Goal: Find specific page/section: Find specific page/section

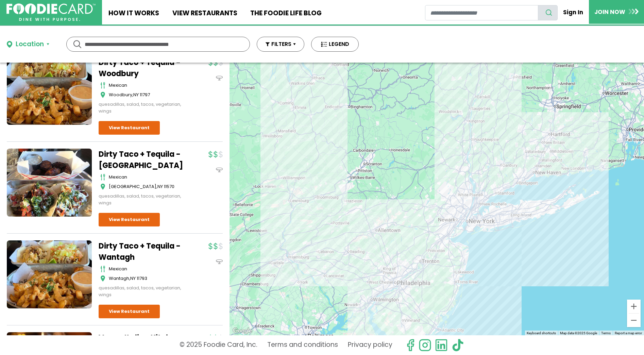
scroll to position [338, 0]
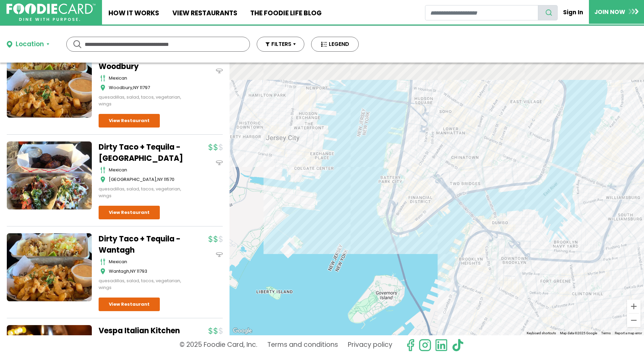
drag, startPoint x: 486, startPoint y: 163, endPoint x: 461, endPoint y: 320, distance: 159.0
click at [461, 320] on div "To navigate, press the arrow keys." at bounding box center [436, 199] width 414 height 273
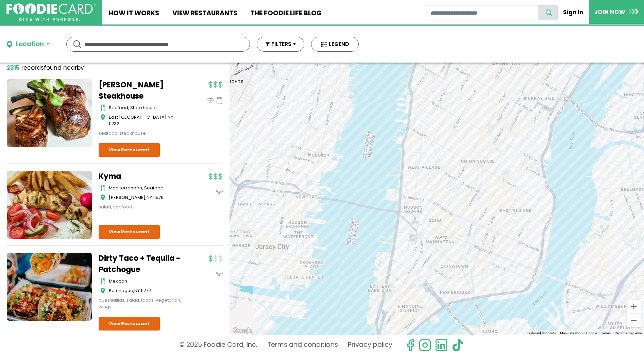
scroll to position [0, 0]
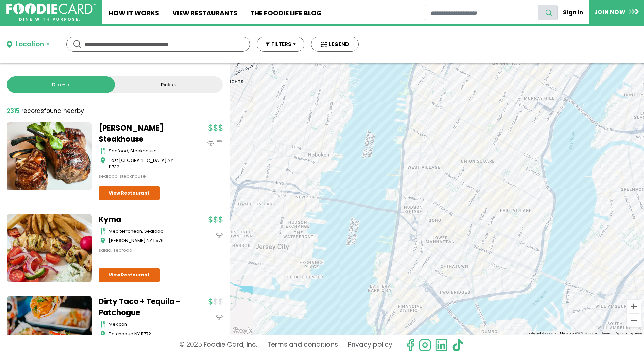
click at [21, 47] on div "Location" at bounding box center [30, 44] width 28 height 10
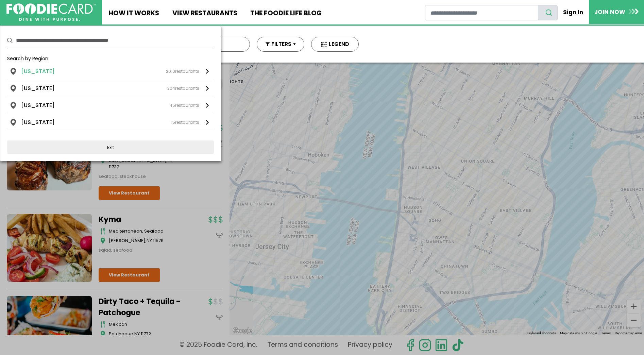
click at [59, 70] on div "New York 2010 restaurants" at bounding box center [110, 71] width 178 height 8
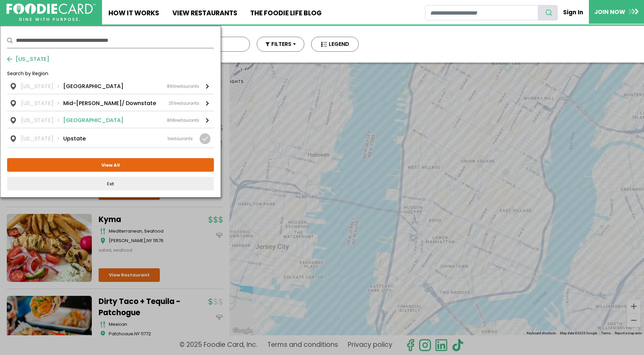
click at [81, 120] on div "New York NYC 868 restaurants" at bounding box center [110, 120] width 178 height 8
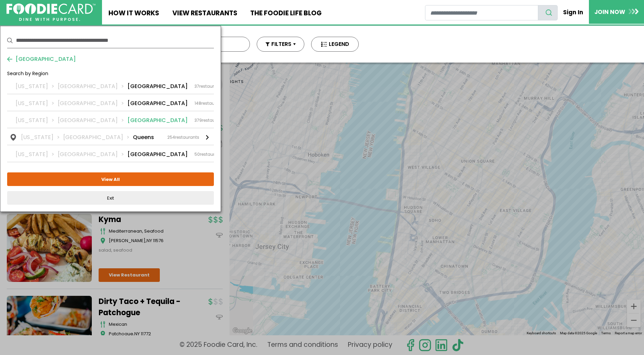
click at [119, 120] on div "New York NYC Manhattan 379 restaurants" at bounding box center [121, 120] width 210 height 8
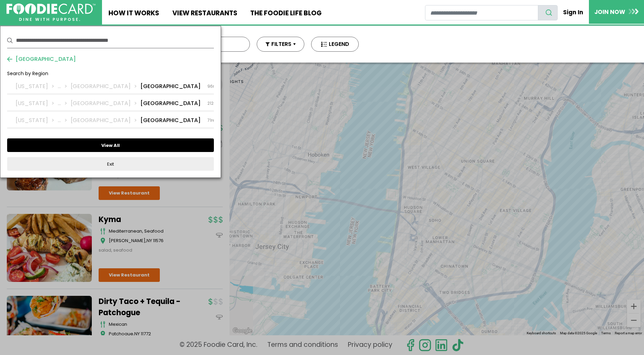
click at [132, 148] on button "View All" at bounding box center [110, 145] width 207 height 14
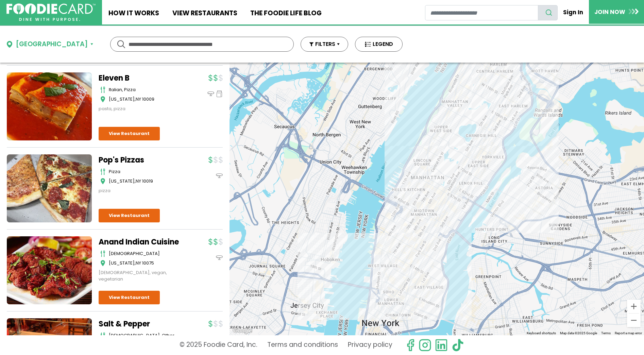
scroll to position [1308, 0]
click at [300, 39] on button "FILTERS" at bounding box center [324, 44] width 48 height 15
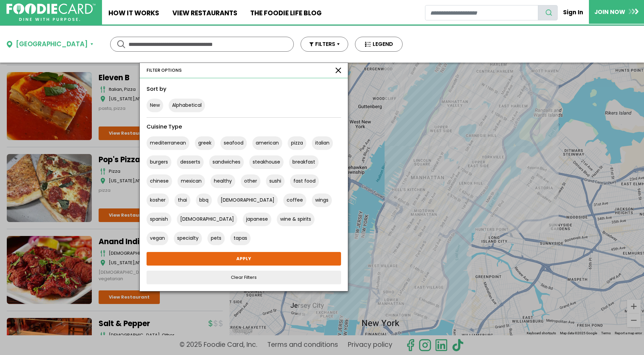
click at [251, 178] on div "mediterranean greek seafood american pizza italian burgers desserts sandwiches …" at bounding box center [244, 188] width 200 height 114
click at [266, 182] on button "sushi" at bounding box center [275, 181] width 19 height 14
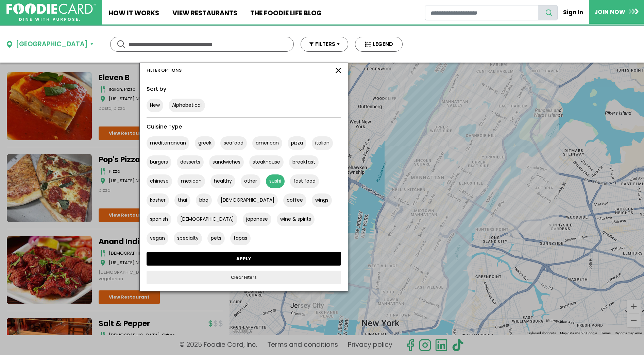
click at [221, 258] on link "APPLY" at bounding box center [243, 259] width 194 height 14
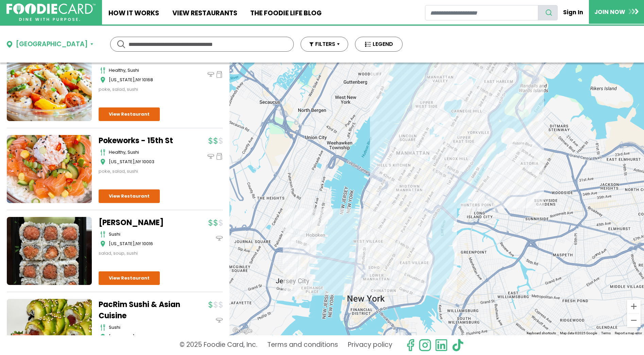
scroll to position [778, 0]
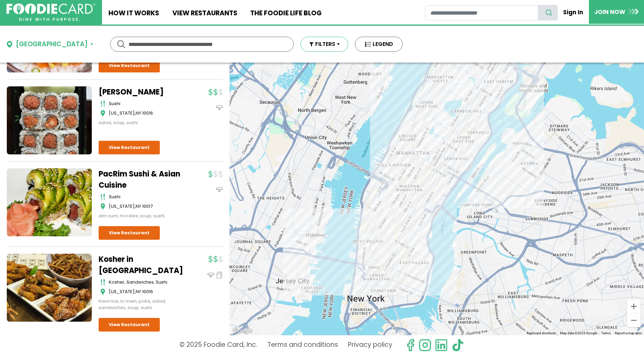
click at [300, 47] on button "FILTERS" at bounding box center [324, 44] width 48 height 15
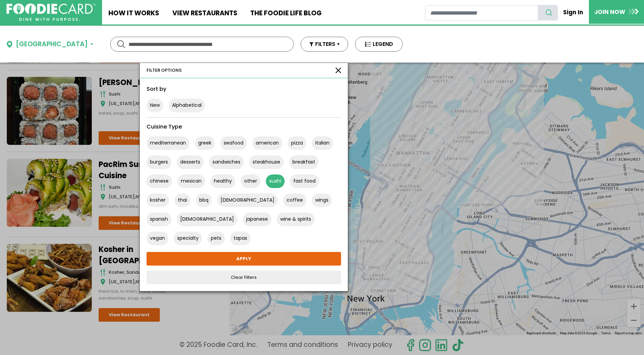
scroll to position [760, 0]
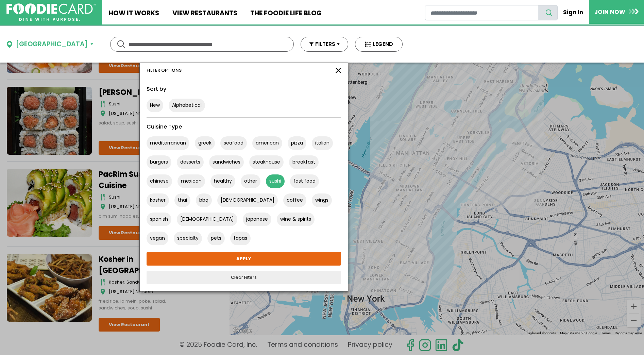
click at [266, 181] on button "sushi" at bounding box center [275, 181] width 19 height 14
click at [335, 70] on button "button" at bounding box center [337, 70] width 5 height 5
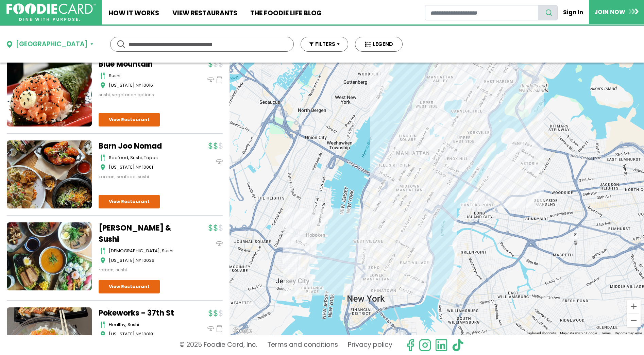
scroll to position [0, 0]
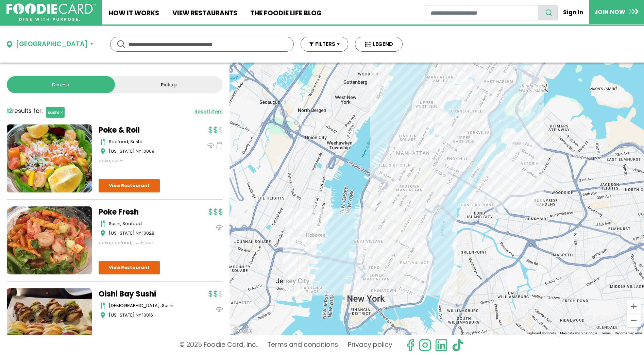
click at [318, 46] on div "Manhattan ********* ********* Use my current location Search by Region New York…" at bounding box center [204, 44] width 409 height 37
click at [309, 45] on button "FILTERS" at bounding box center [324, 44] width 48 height 15
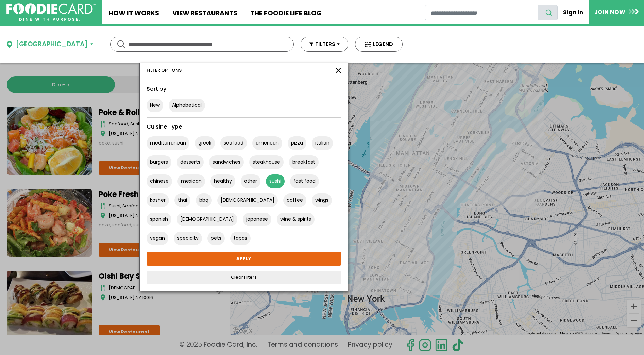
click at [266, 182] on button "sushi" at bounding box center [275, 181] width 19 height 14
click at [335, 72] on button "button" at bounding box center [337, 70] width 5 height 5
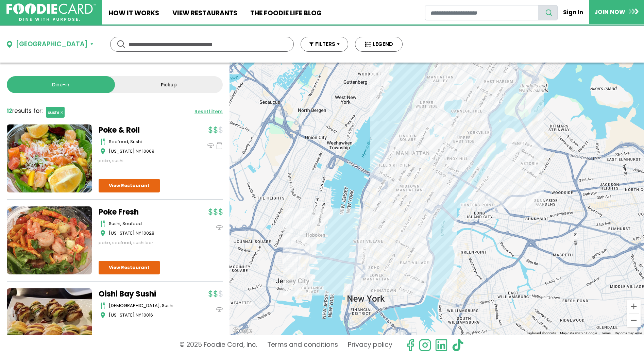
click at [38, 50] on div "Manhattan ********* ********* Use my current location Search by Region New York…" at bounding box center [204, 44] width 409 height 37
click at [47, 45] on div "Manhattan" at bounding box center [52, 44] width 72 height 10
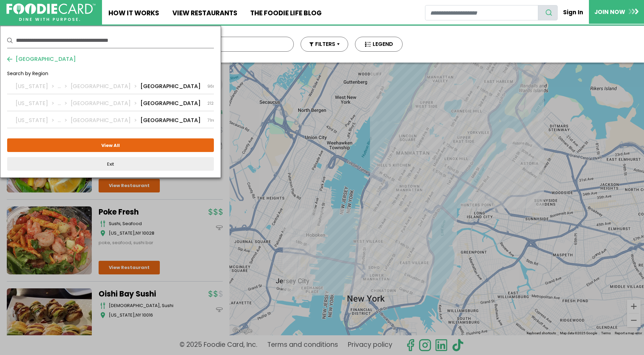
click at [37, 63] on span "Manhattan" at bounding box center [44, 59] width 64 height 8
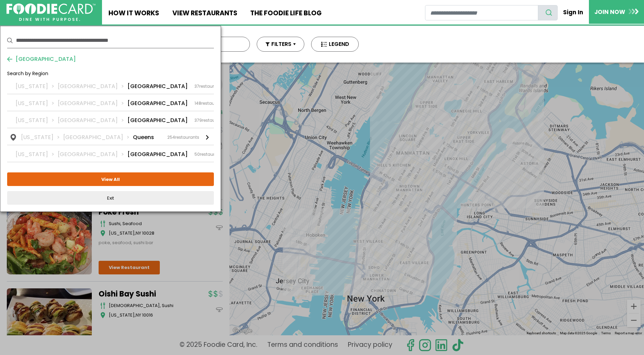
click at [8, 54] on div "NYC Search by Region New York NYC Bronx 37 restaurants New York NYC Bronx 37 re…" at bounding box center [110, 119] width 207 height 172
click at [17, 59] on span "NYC" at bounding box center [44, 59] width 64 height 8
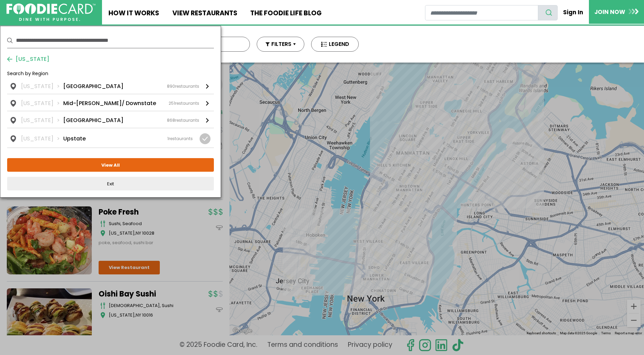
drag, startPoint x: 28, startPoint y: 46, endPoint x: 35, endPoint y: 56, distance: 12.9
click at [28, 46] on input "text" at bounding box center [115, 40] width 198 height 15
click at [35, 56] on span "New York" at bounding box center [30, 59] width 37 height 8
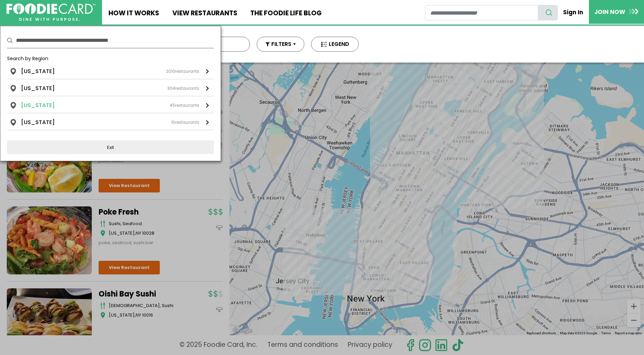
click at [93, 106] on div "Florida 45 restaurants" at bounding box center [110, 105] width 178 height 8
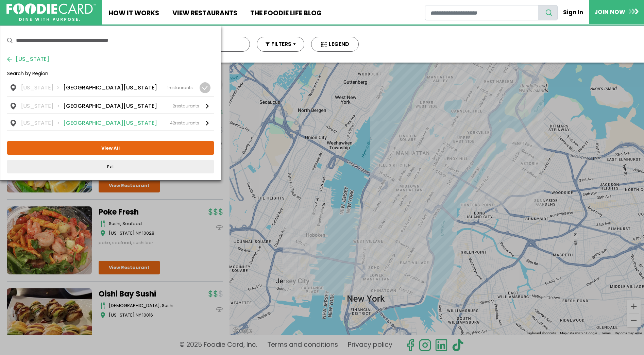
click at [85, 119] on div "Florida South Florida 42 restaurants" at bounding box center [110, 123] width 178 height 8
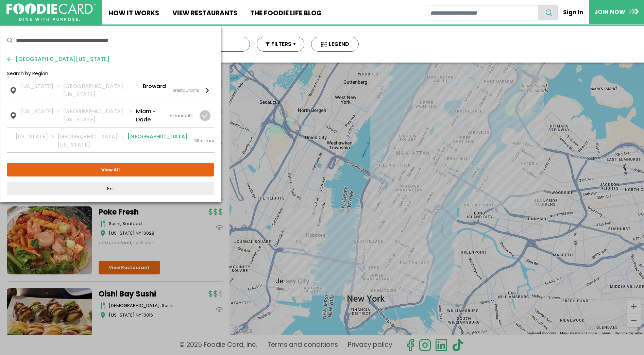
click at [127, 133] on li "Palm Beach" at bounding box center [157, 141] width 60 height 16
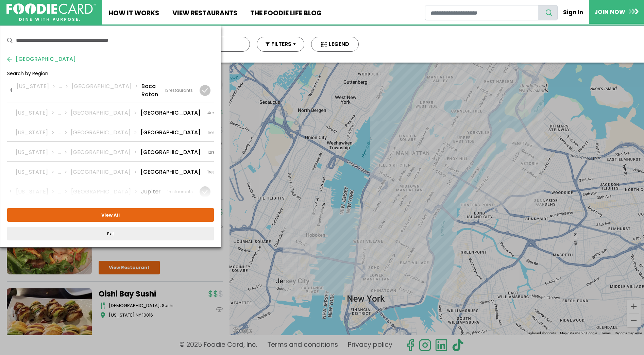
click at [38, 58] on span "Palm Beach" at bounding box center [44, 59] width 64 height 8
click at [0, 0] on span "South Florida" at bounding box center [0, 0] width 0 height 0
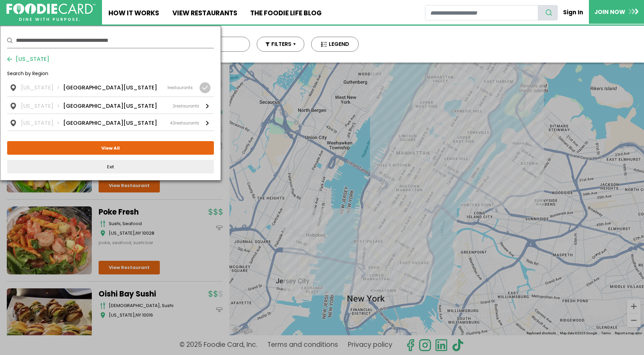
click at [16, 58] on span "Florida" at bounding box center [30, 59] width 37 height 8
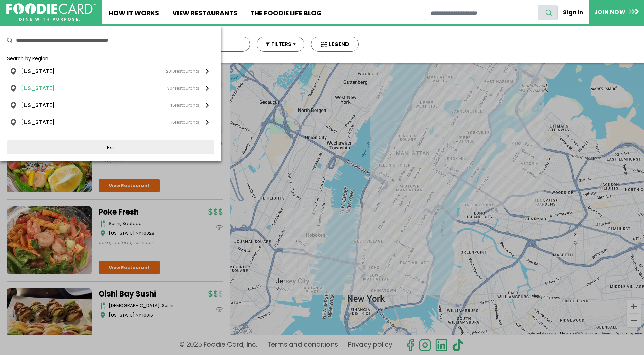
click at [56, 84] on div "New Jersey 304 restaurants" at bounding box center [110, 88] width 178 height 8
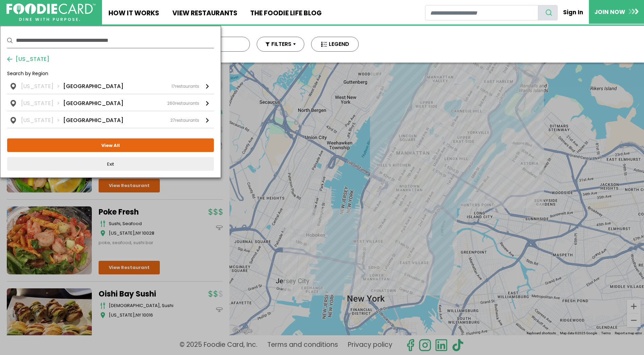
click at [27, 58] on span "New Jersey" at bounding box center [30, 59] width 37 height 8
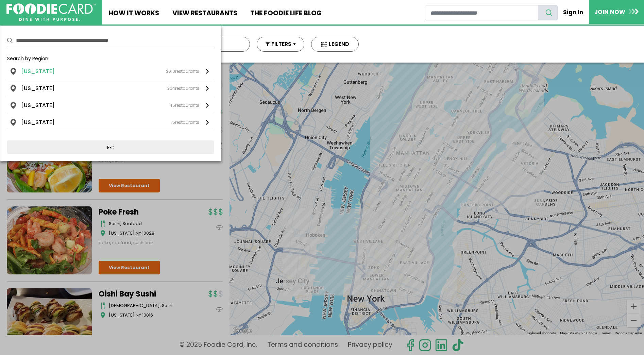
click at [52, 73] on div "New York 2010 restaurants" at bounding box center [110, 71] width 178 height 8
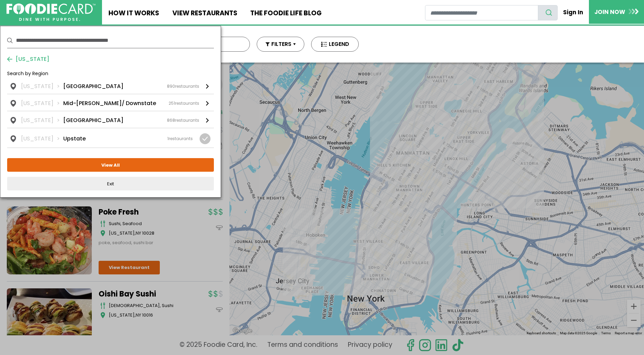
click at [32, 61] on span "New York" at bounding box center [30, 59] width 37 height 8
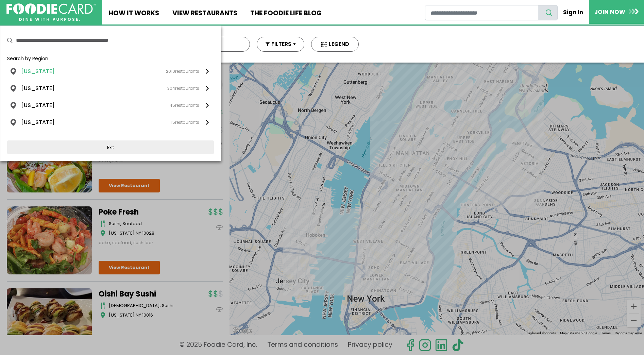
click at [43, 68] on li "New York" at bounding box center [38, 71] width 34 height 8
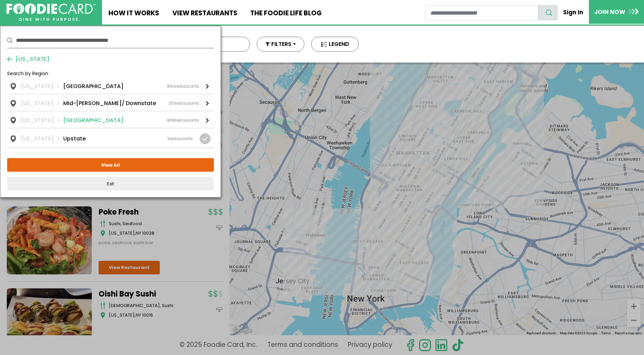
click at [92, 121] on div "New York NYC 868 restaurants" at bounding box center [110, 120] width 178 height 8
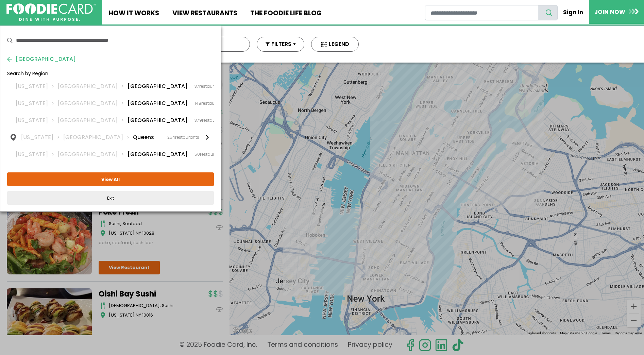
click at [25, 59] on span "NYC" at bounding box center [44, 59] width 64 height 8
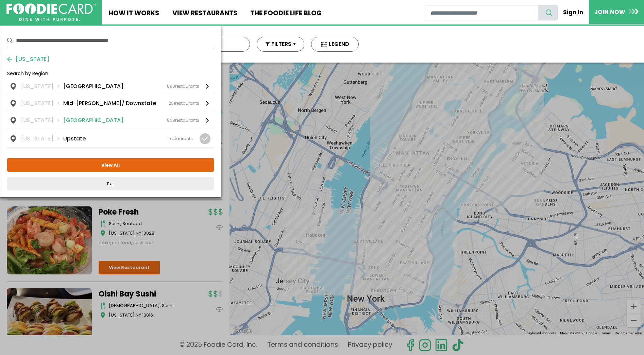
click at [101, 118] on div "New York NYC 868 restaurants" at bounding box center [110, 120] width 178 height 8
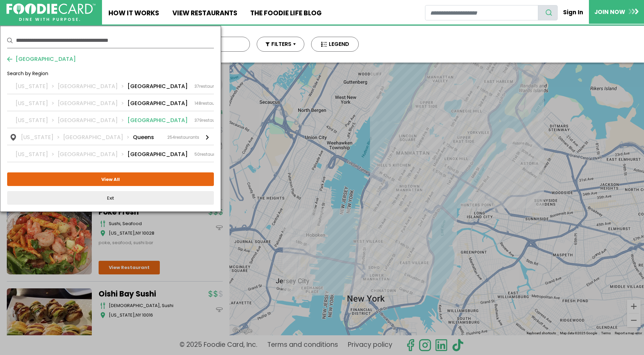
click at [127, 118] on li "Manhattan" at bounding box center [157, 120] width 60 height 8
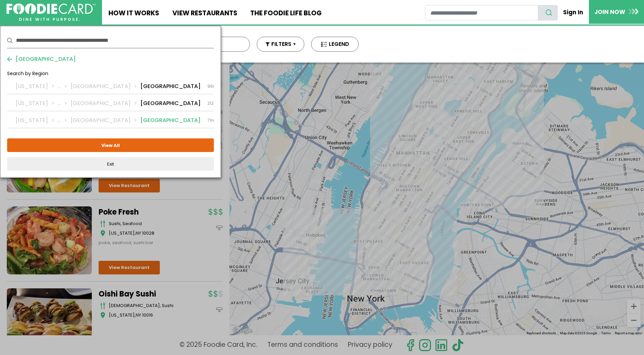
click at [141, 116] on li "Upper Manhattan" at bounding box center [170, 120] width 60 height 8
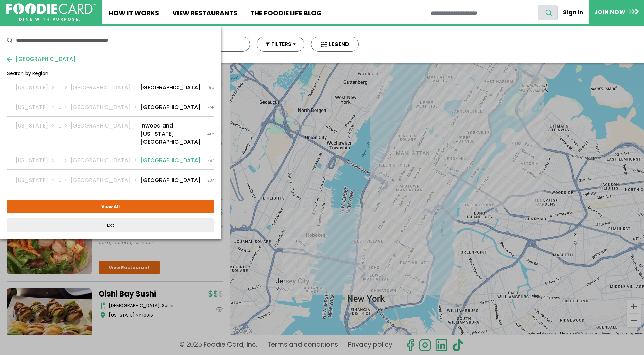
drag, startPoint x: 129, startPoint y: 168, endPoint x: 130, endPoint y: 173, distance: 5.1
click at [140, 164] on li "Upper East Side" at bounding box center [170, 160] width 60 height 8
click at [134, 213] on button "View Selected ( 1 )" at bounding box center [110, 206] width 207 height 14
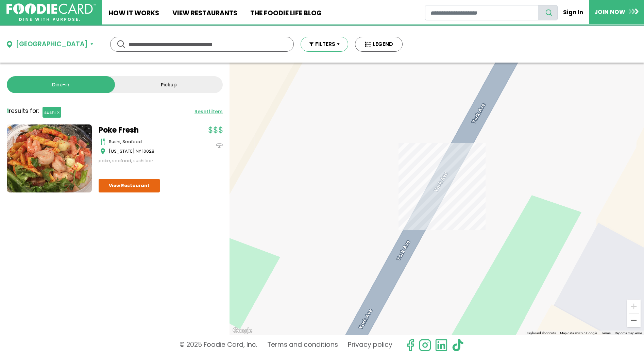
drag, startPoint x: 314, startPoint y: 48, endPoint x: 311, endPoint y: 51, distance: 4.4
click at [314, 48] on button "FILTERS" at bounding box center [324, 44] width 48 height 15
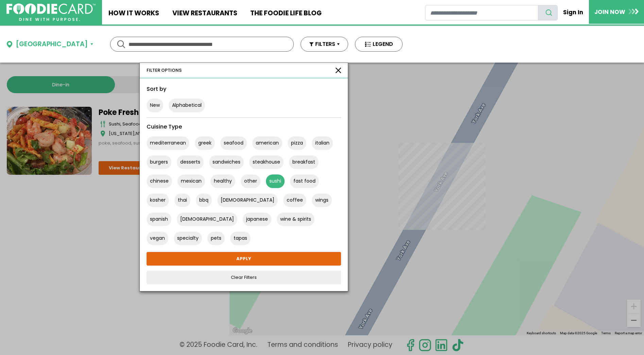
click at [320, 67] on div "FILTER OPTIONS" at bounding box center [244, 70] width 208 height 15
click at [335, 71] on button "button" at bounding box center [337, 70] width 5 height 5
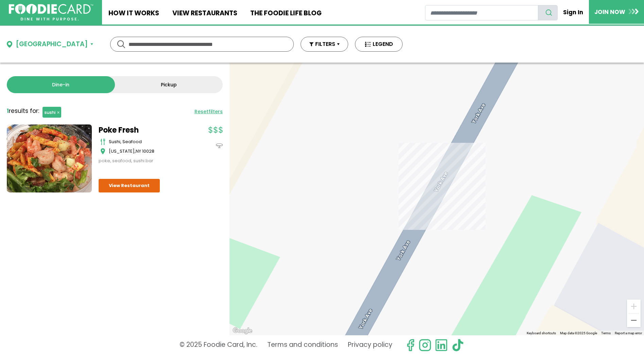
click at [54, 8] on img at bounding box center [51, 12] width 85 height 17
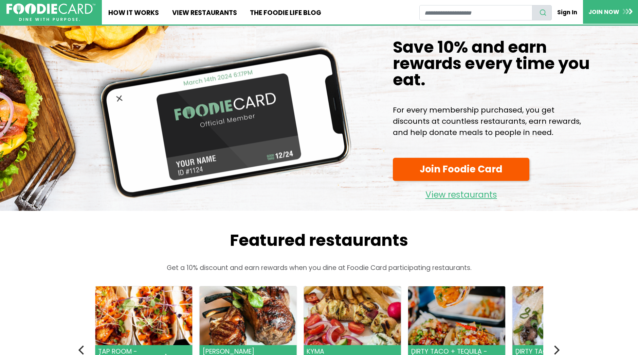
drag, startPoint x: 299, startPoint y: 80, endPoint x: 388, endPoint y: 48, distance: 94.3
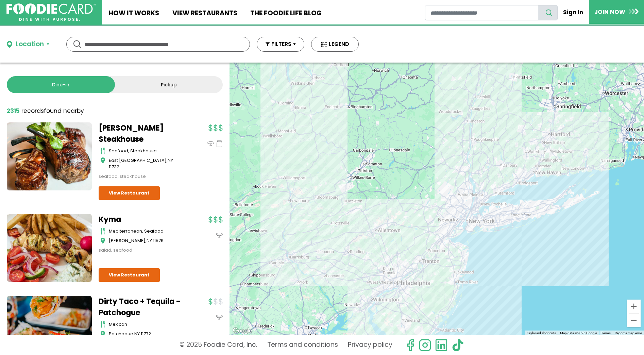
click at [38, 50] on div "Location Use my current location Search by Region New York 2010 restaurants New…" at bounding box center [182, 44] width 365 height 37
click at [29, 42] on div "Location" at bounding box center [30, 44] width 28 height 10
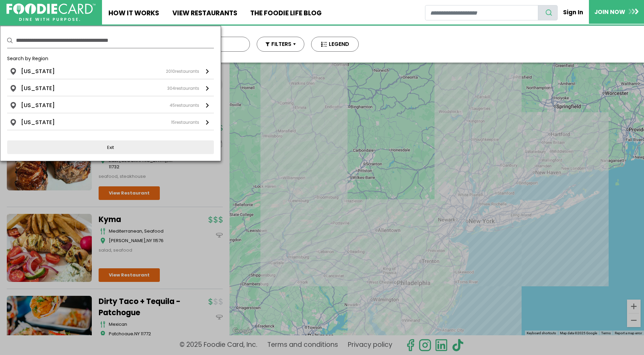
drag, startPoint x: 448, startPoint y: 46, endPoint x: 440, endPoint y: 60, distance: 16.3
click at [440, 60] on div "Location Use my current location Search by Region New York 2010 restaurants New…" at bounding box center [322, 44] width 644 height 37
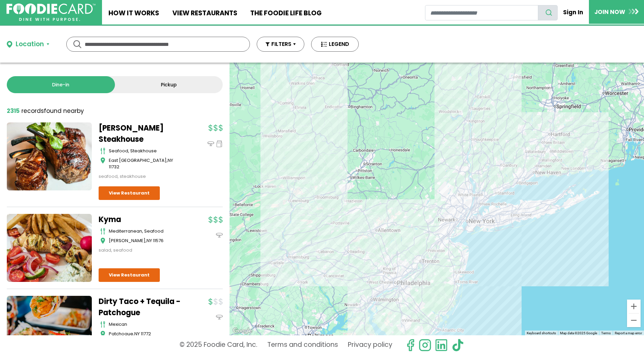
click at [53, 43] on div "Location" at bounding box center [36, 44] width 59 height 10
click at [48, 43] on button "Location" at bounding box center [28, 44] width 42 height 10
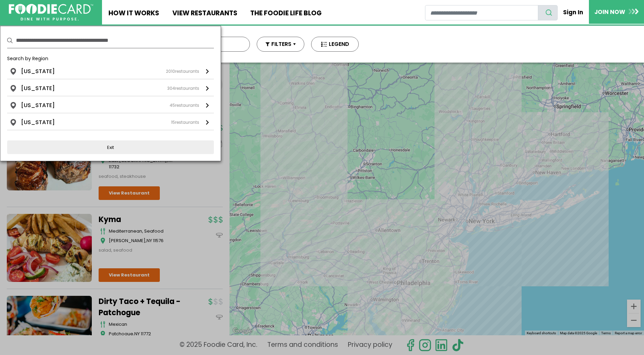
click at [95, 17] on link at bounding box center [51, 12] width 102 height 24
click at [397, 41] on div "Location Use my current location Search by Region New York 2010 restaurants New…" at bounding box center [322, 44] width 644 height 37
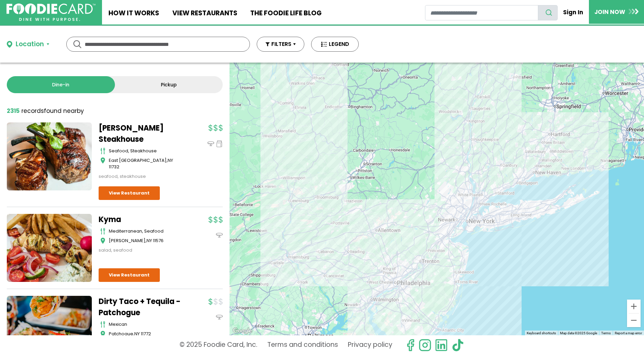
click at [68, 85] on link "Dine-in" at bounding box center [61, 84] width 108 height 17
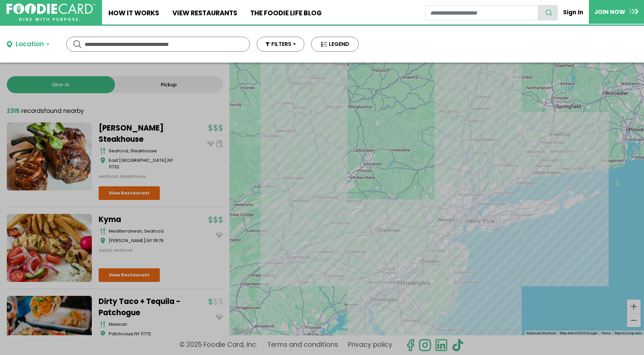
click at [169, 88] on div "Dine-in Pickup 131 results for: mediterranean greek seafood american pizza ital…" at bounding box center [114, 199] width 229 height 273
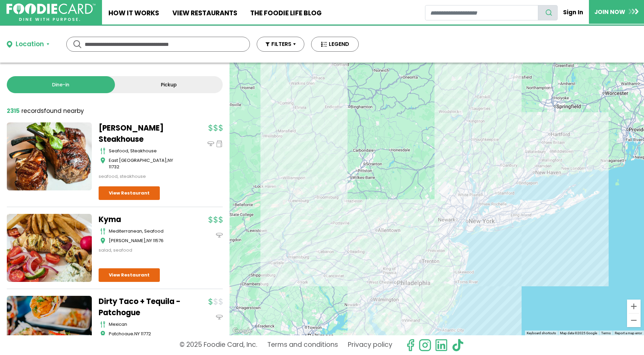
click at [156, 87] on link "Pickup" at bounding box center [169, 84] width 108 height 17
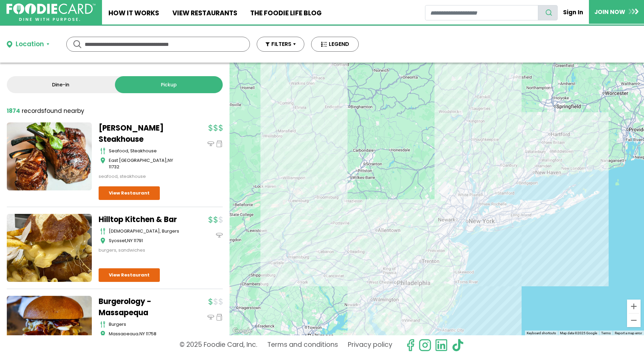
click at [82, 83] on link "Dine-in" at bounding box center [61, 84] width 108 height 17
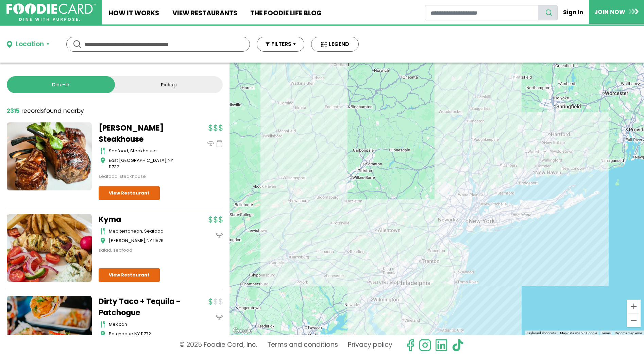
click at [145, 106] on div "Dine-in Pickup 131 results for: mediterranean greek seafood american pizza ital…" at bounding box center [114, 199] width 229 height 273
drag, startPoint x: 82, startPoint y: 113, endPoint x: 123, endPoint y: 86, distance: 48.9
click at [123, 86] on div "Dine-in Pickup 131 results for: mediterranean greek seafood american pizza ital…" at bounding box center [114, 199] width 229 height 273
drag, startPoint x: 91, startPoint y: 111, endPoint x: 109, endPoint y: 120, distance: 20.1
click at [110, 120] on div "Dine-in Pickup 131 results for: mediterranean greek seafood american pizza ital…" at bounding box center [114, 199] width 229 height 273
